Goal: Task Accomplishment & Management: Manage account settings

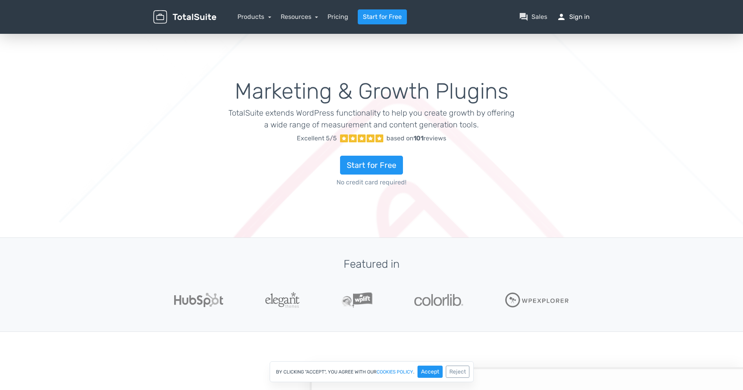
click at [579, 16] on link "person Sign in" at bounding box center [573, 16] width 33 height 9
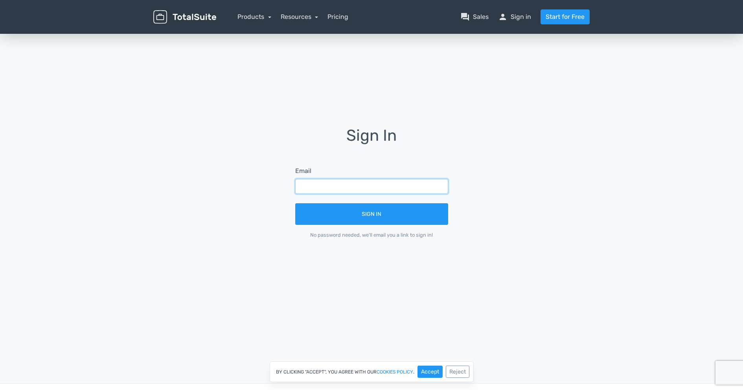
click at [353, 187] on input "text" at bounding box center [371, 186] width 153 height 15
type input "[EMAIL_ADDRESS][DOMAIN_NAME]"
click at [295, 203] on button "Sign In" at bounding box center [371, 214] width 153 height 22
